Goal: Task Accomplishment & Management: Manage account settings

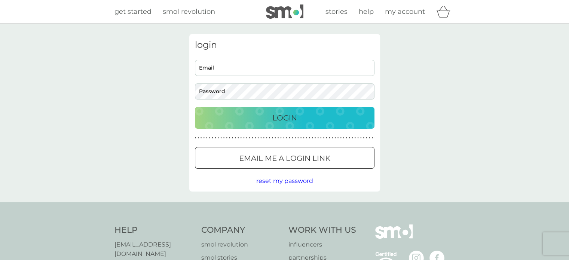
type input "[EMAIL_ADDRESS][DOMAIN_NAME]"
click at [254, 114] on div "Login" at bounding box center [285, 118] width 165 height 12
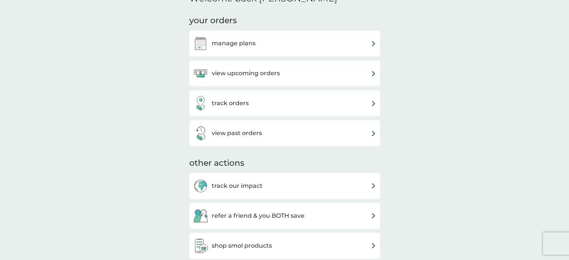
scroll to position [200, 0]
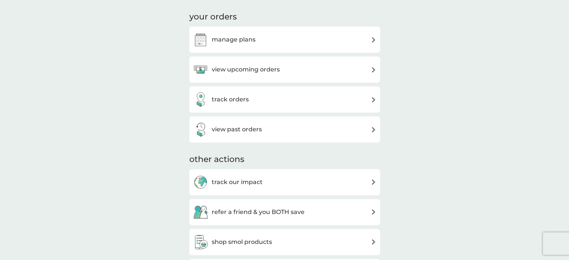
click at [241, 69] on h3 "view upcoming orders" at bounding box center [246, 70] width 68 height 10
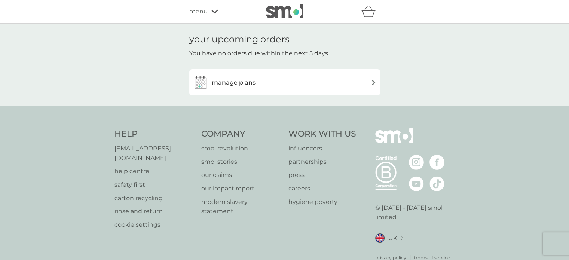
click at [249, 81] on h3 "manage plans" at bounding box center [234, 83] width 44 height 10
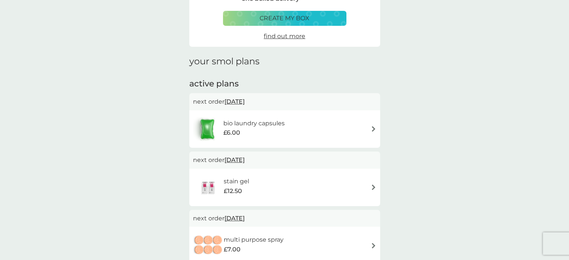
scroll to position [60, 0]
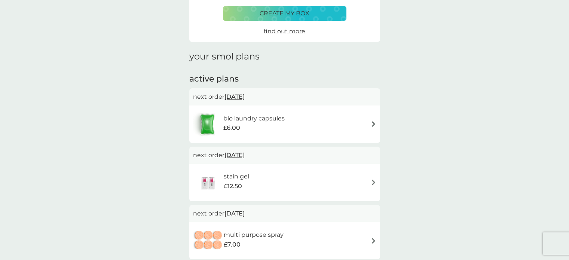
click at [240, 98] on span "[DATE]" at bounding box center [235, 96] width 20 height 15
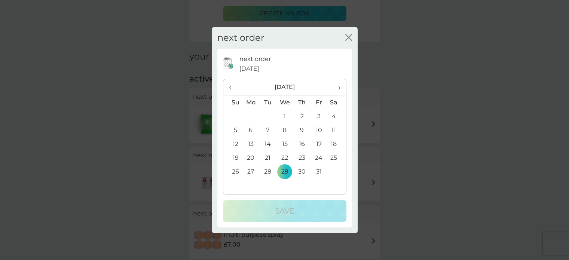
click at [229, 81] on span "‹" at bounding box center [233, 87] width 8 height 16
click at [343, 89] on th "›" at bounding box center [336, 87] width 19 height 16
click at [319, 116] on td "3" at bounding box center [318, 116] width 17 height 14
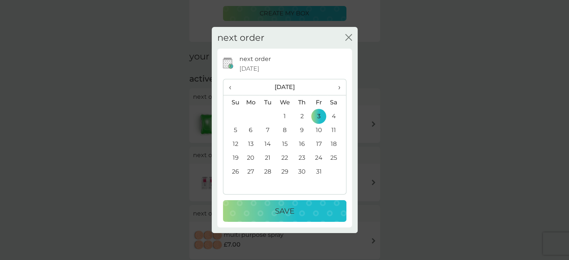
click at [282, 210] on p "Save" at bounding box center [284, 211] width 19 height 12
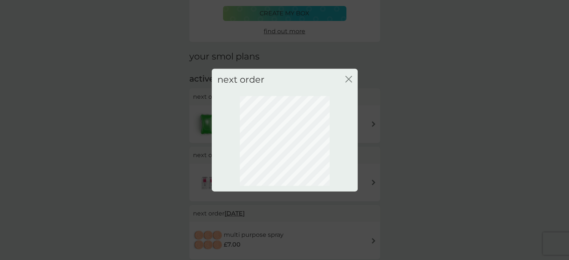
scroll to position [54, 0]
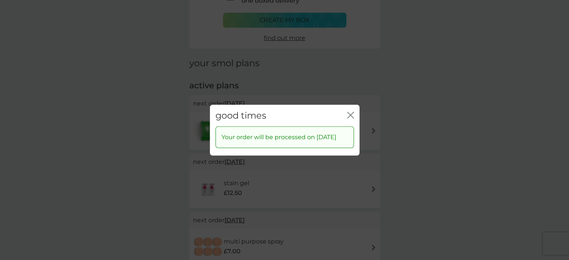
click at [352, 112] on icon "close" at bounding box center [352, 115] width 3 height 6
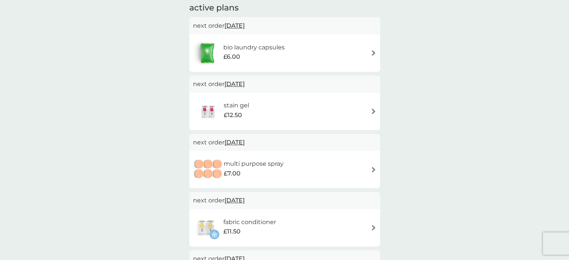
scroll to position [126, 0]
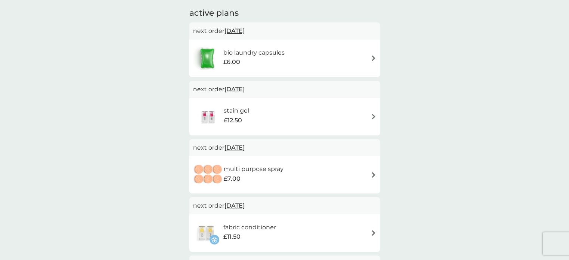
click at [236, 88] on span "[DATE]" at bounding box center [235, 89] width 20 height 15
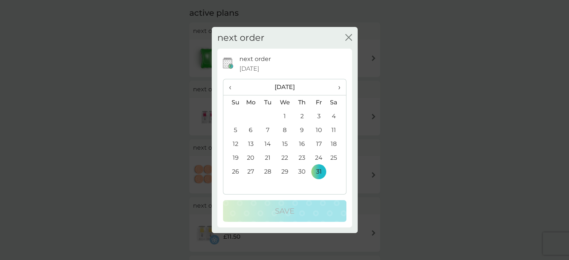
click at [340, 88] on th "›" at bounding box center [336, 87] width 19 height 16
click at [303, 133] on td "6" at bounding box center [301, 130] width 17 height 14
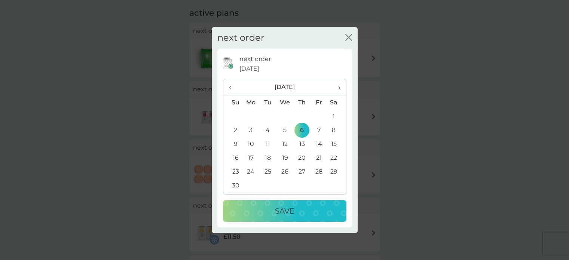
click at [295, 213] on div "Save" at bounding box center [285, 211] width 109 height 12
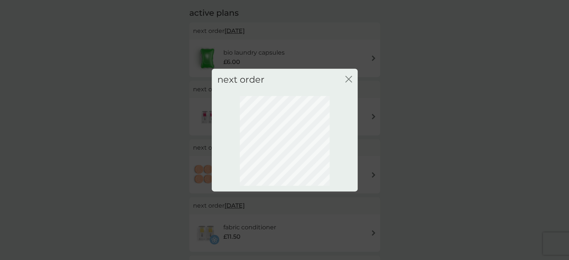
scroll to position [54, 0]
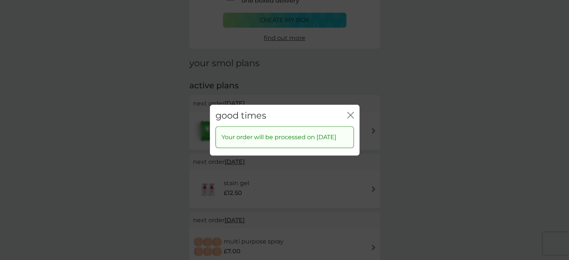
click at [350, 112] on icon "close" at bounding box center [350, 115] width 7 height 7
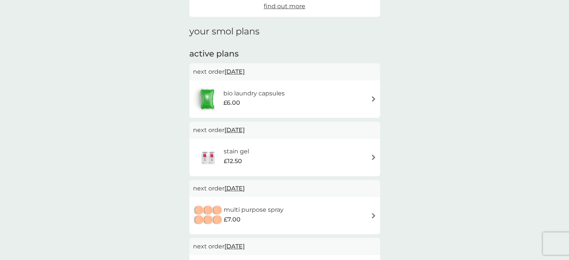
scroll to position [83, 0]
